Goal: Task Accomplishment & Management: Complete application form

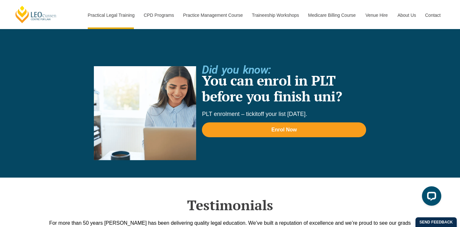
scroll to position [1390, 0]
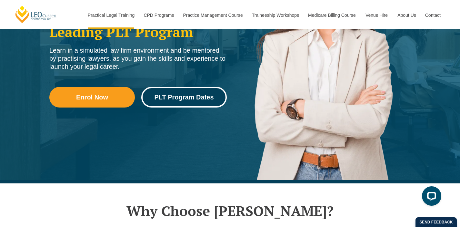
click at [182, 88] on link "PLT Program Dates" at bounding box center [183, 97] width 85 height 21
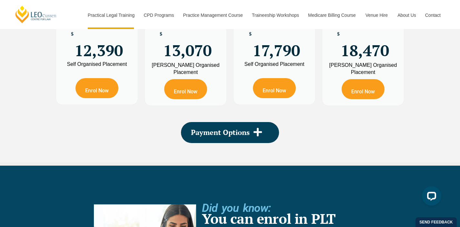
scroll to position [1251, 0]
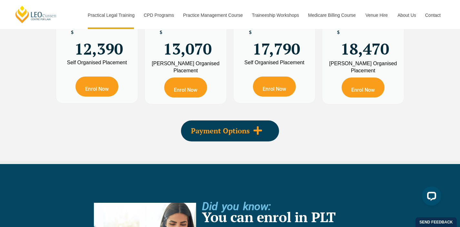
click at [258, 129] on icon at bounding box center [257, 130] width 8 height 8
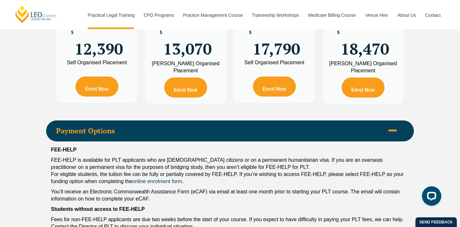
click at [258, 129] on span "Payment Options" at bounding box center [220, 130] width 328 height 7
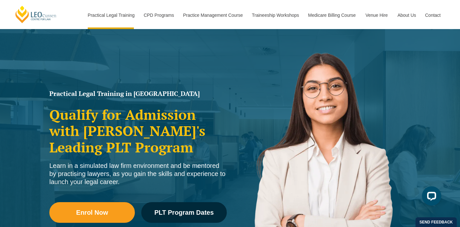
scroll to position [0, 0]
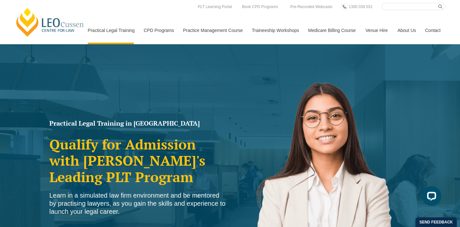
click at [401, 5] on input "Search here" at bounding box center [413, 6] width 64 height 7
type input "queensland"
click at [438, 3] on button "submit" at bounding box center [441, 6] width 7 height 7
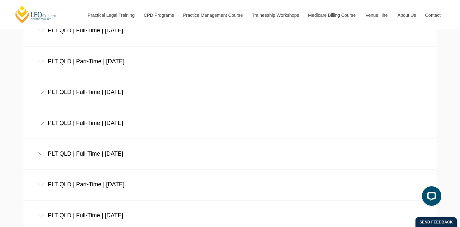
scroll to position [528, 0]
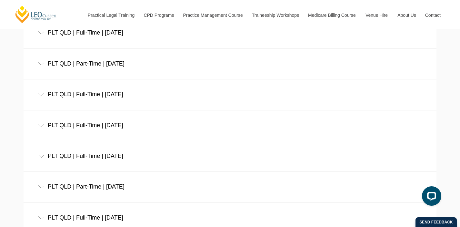
click at [54, 120] on div "PLT QLD | Full-Time | December 2025" at bounding box center [230, 125] width 413 height 30
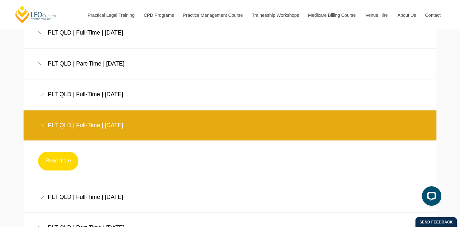
click at [52, 162] on link "Read more" at bounding box center [58, 160] width 40 height 19
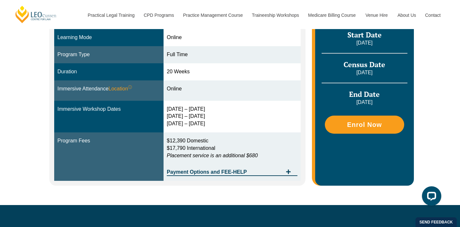
scroll to position [187, 0]
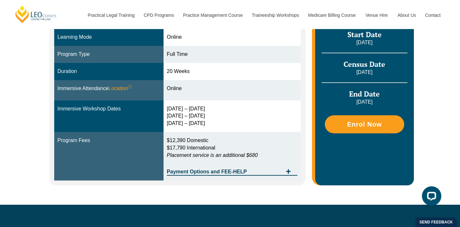
click at [250, 155] on em "Placement service is an additional $680" at bounding box center [212, 154] width 91 height 5
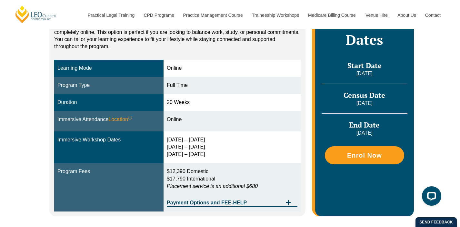
scroll to position [157, 0]
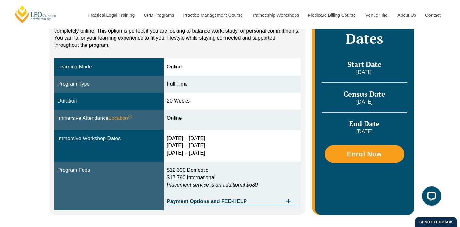
click at [181, 119] on div "Online" at bounding box center [232, 117] width 131 height 7
drag, startPoint x: 195, startPoint y: 103, endPoint x: 174, endPoint y: 102, distance: 21.0
click at [176, 104] on div "20 Weeks" at bounding box center [232, 100] width 131 height 7
click at [174, 101] on div "20 Weeks" at bounding box center [232, 100] width 131 height 7
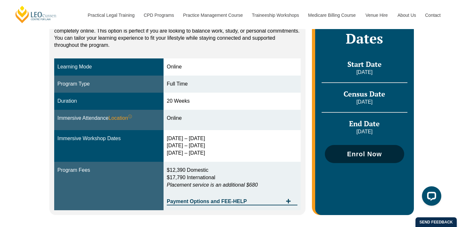
click at [362, 154] on span "Enrol Now" at bounding box center [364, 154] width 35 height 6
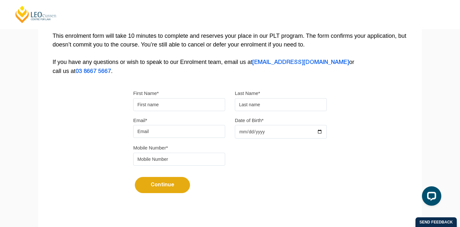
click at [320, 133] on input "Date of Birth*" at bounding box center [281, 132] width 92 height 14
type input "[DATE]"
click at [193, 106] on input "First Name*" at bounding box center [179, 104] width 92 height 13
type input "Brianna"
type input "Swift"
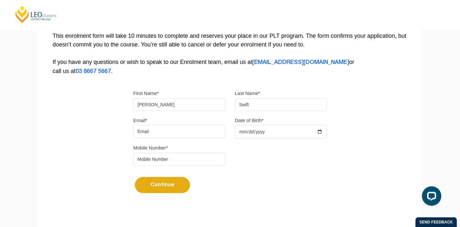
type input "briexswift@gmail.com"
type input "0477552232"
click at [166, 191] on button "Continue" at bounding box center [162, 185] width 55 height 16
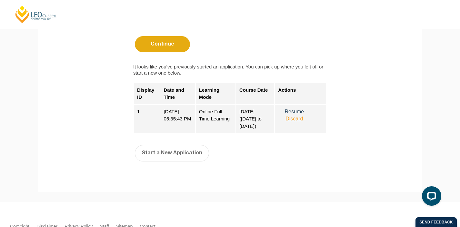
scroll to position [278, 0]
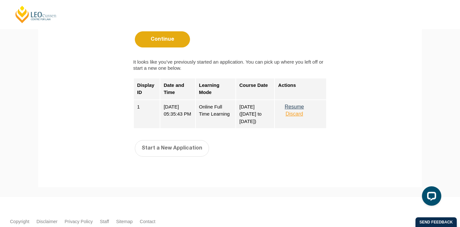
click at [296, 108] on button "Resume" at bounding box center [294, 107] width 32 height 6
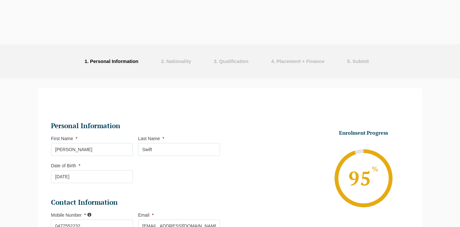
select select "Online Full Time Learning"
select select "National ([GEOGRAPHIC_DATA]/[GEOGRAPHIC_DATA], [GEOGRAPHIC_DATA], [GEOGRAPHIC_D…"
select select
select select "[DATE] ([DATE] to [DATE])"
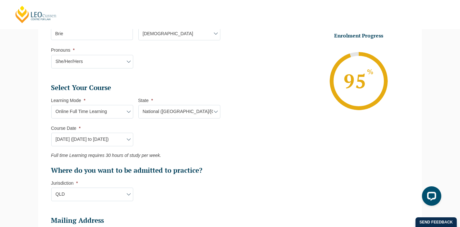
scroll to position [243, 0]
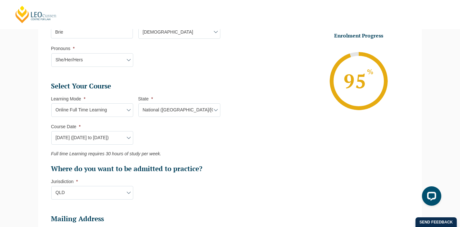
click at [153, 106] on select "State* National ([GEOGRAPHIC_DATA]/[GEOGRAPHIC_DATA], [GEOGRAPHIC_DATA], [GEOGR…" at bounding box center [179, 110] width 82 height 14
select select
click at [138, 104] on select "State* National ([GEOGRAPHIC_DATA]/[GEOGRAPHIC_DATA], [GEOGRAPHIC_DATA], [GEOGR…" at bounding box center [179, 110] width 82 height 14
select select
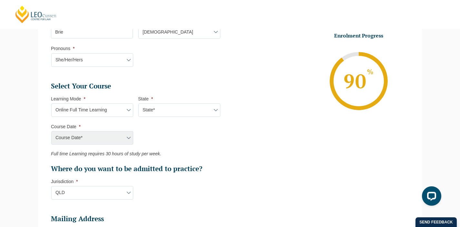
click at [164, 110] on select "State* National ([GEOGRAPHIC_DATA]/[GEOGRAPHIC_DATA], [GEOGRAPHIC_DATA], [GEOGR…" at bounding box center [179, 110] width 82 height 14
select select "National ([GEOGRAPHIC_DATA]/[GEOGRAPHIC_DATA], [GEOGRAPHIC_DATA], [GEOGRAPHIC_D…"
click at [138, 104] on select "State* National ([GEOGRAPHIC_DATA]/[GEOGRAPHIC_DATA], [GEOGRAPHIC_DATA], [GEOGR…" at bounding box center [179, 110] width 82 height 14
click at [101, 144] on select "Course Date* [DATE] ([DATE] to [DATE]) [DATE] ([DATE] to [DATE]) [DATE] ([DATE]…" at bounding box center [92, 138] width 82 height 14
select select "[DATE] ([DATE] to [DATE])"
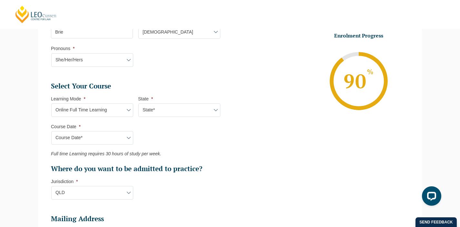
click at [51, 132] on select "Course Date* [DATE] ([DATE] to [DATE]) [DATE] ([DATE] to [DATE]) [DATE] ([DATE]…" at bounding box center [92, 138] width 82 height 14
type input "Intake [DATE] FT"
type input "Practical Legal Training (NAT)"
select select "NAT PLT (DEC) 2025 Full Time Online"
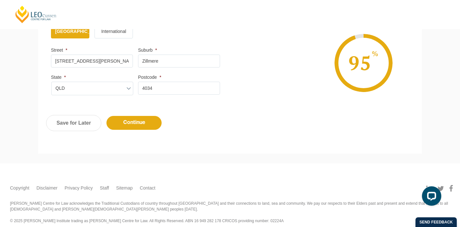
scroll to position [447, 0]
click at [125, 122] on input "Continue" at bounding box center [133, 122] width 55 height 14
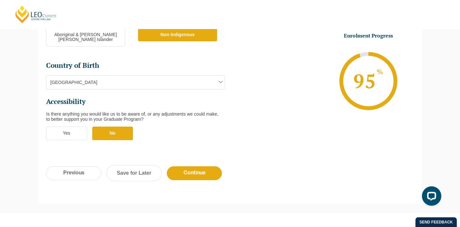
scroll to position [265, 0]
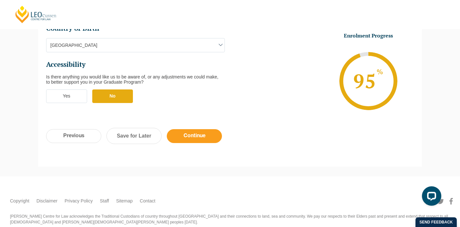
click at [183, 129] on input "Continue" at bounding box center [194, 136] width 55 height 14
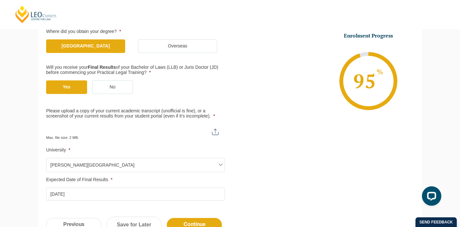
scroll to position [137, 0]
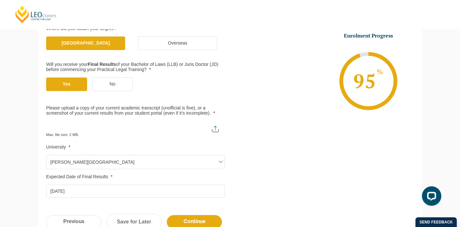
click at [182, 127] on input "Please upload a copy of your current academic transcript (unofficial is fine), …" at bounding box center [135, 126] width 179 height 11
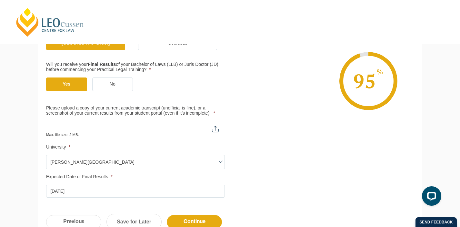
click at [169, 130] on input "Please upload a copy of your current academic transcript (unofficial is fine), …" at bounding box center [135, 126] width 179 height 11
type input "C:\fakepath\Unofficial Academic Transcript.pdf"
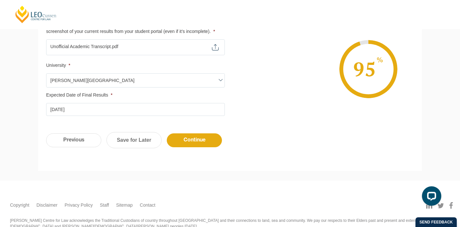
scroll to position [220, 0]
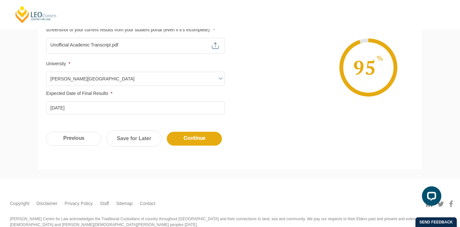
click at [94, 111] on input "[DATE]" at bounding box center [135, 107] width 179 height 13
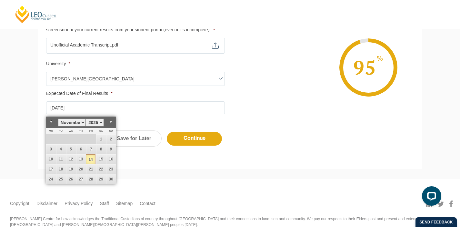
click at [163, 120] on div "Qualification Before enrolling in the Practical Legal Training program, you wil…" at bounding box center [230, 1] width 384 height 246
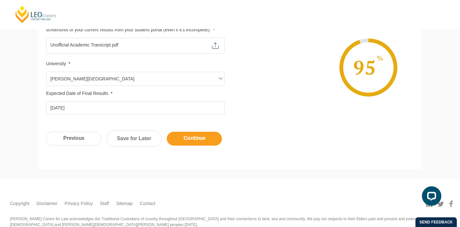
click at [196, 139] on input "Continue" at bounding box center [194, 139] width 55 height 14
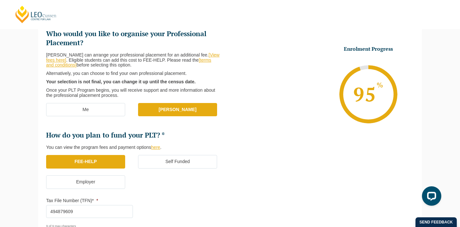
scroll to position [86, 0]
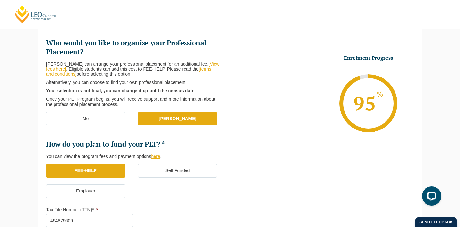
click at [107, 116] on label "Me" at bounding box center [85, 119] width 79 height 14
click at [0, 0] on input "Me" at bounding box center [0, 0] width 0 height 0
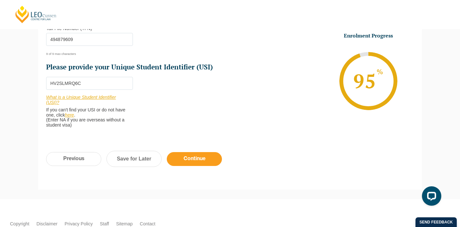
scroll to position [268, 0]
click at [180, 156] on input "Continue" at bounding box center [194, 158] width 55 height 14
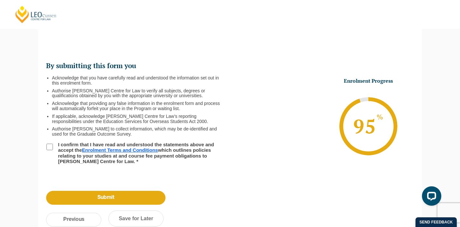
scroll to position [56, 0]
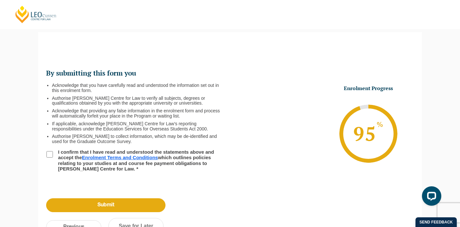
click at [51, 152] on input "I confirm that I have read and understood the statements above and accept the E…" at bounding box center [49, 154] width 6 height 6
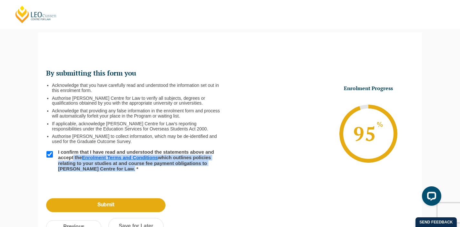
drag, startPoint x: 94, startPoint y: 172, endPoint x: 74, endPoint y: 157, distance: 24.9
click at [74, 157] on li "By submitting this form you Acknowledge that you have carefully read and unders…" at bounding box center [138, 125] width 184 height 112
click at [75, 159] on label "I confirm that I have read and understood the statements above and accept the E…" at bounding box center [136, 160] width 165 height 22
click at [53, 157] on input "I confirm that I have read and understood the statements above and accept the E…" at bounding box center [49, 154] width 6 height 6
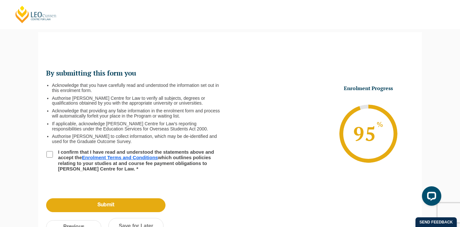
click at [75, 159] on label "I confirm that I have read and understood the statements above and accept the E…" at bounding box center [136, 160] width 165 height 22
click at [53, 157] on input "I confirm that I have read and understood the statements above and accept the E…" at bounding box center [49, 154] width 6 height 6
checkbox input "true"
click at [96, 197] on div "Previous Submit Save for Later" at bounding box center [107, 218] width 139 height 55
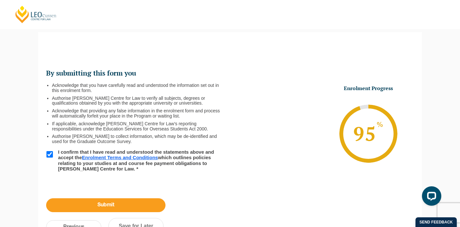
click at [98, 201] on input "Submit" at bounding box center [105, 205] width 119 height 14
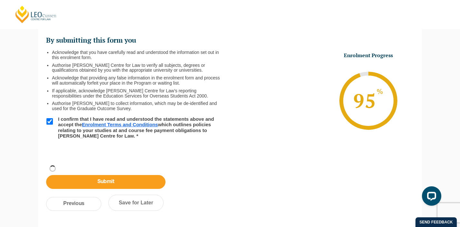
scroll to position [90, 0]
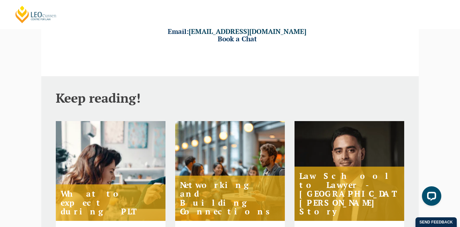
scroll to position [192, 0]
